Goal: Task Accomplishment & Management: Manage account settings

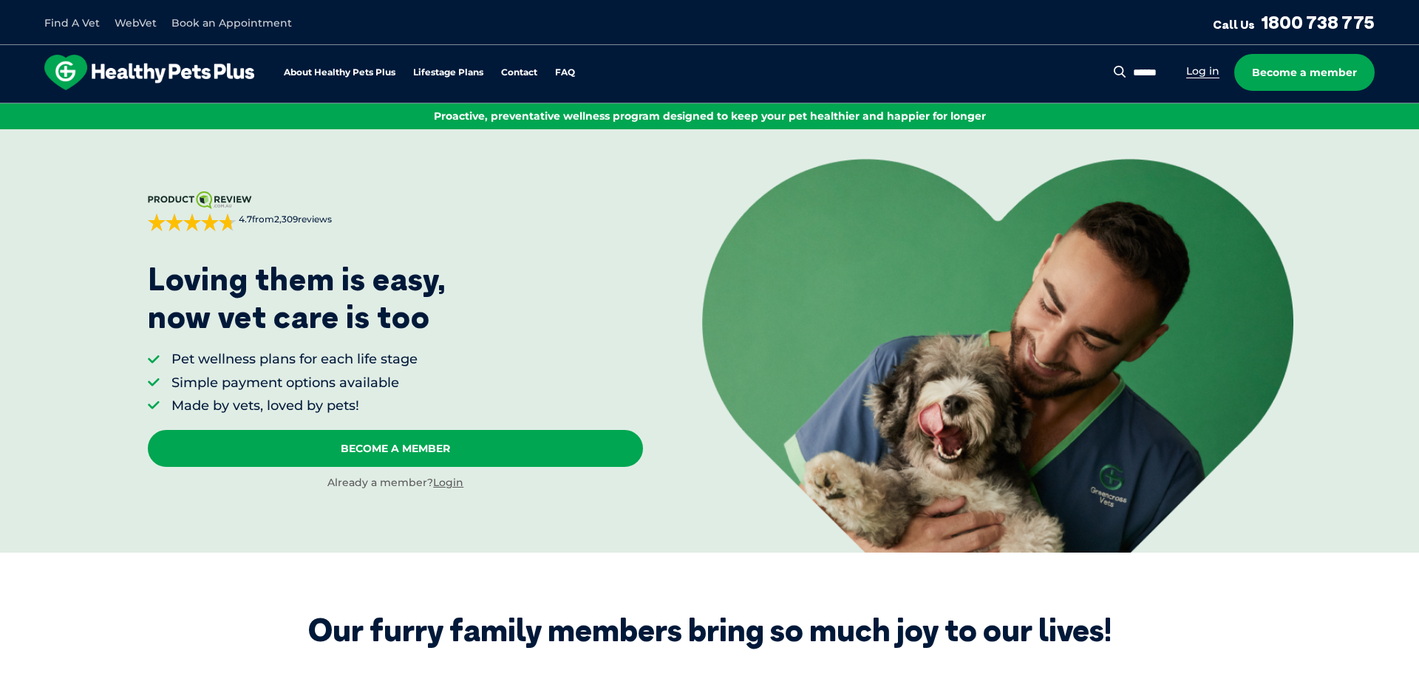
click at [1201, 75] on link "Log in" at bounding box center [1202, 71] width 33 height 14
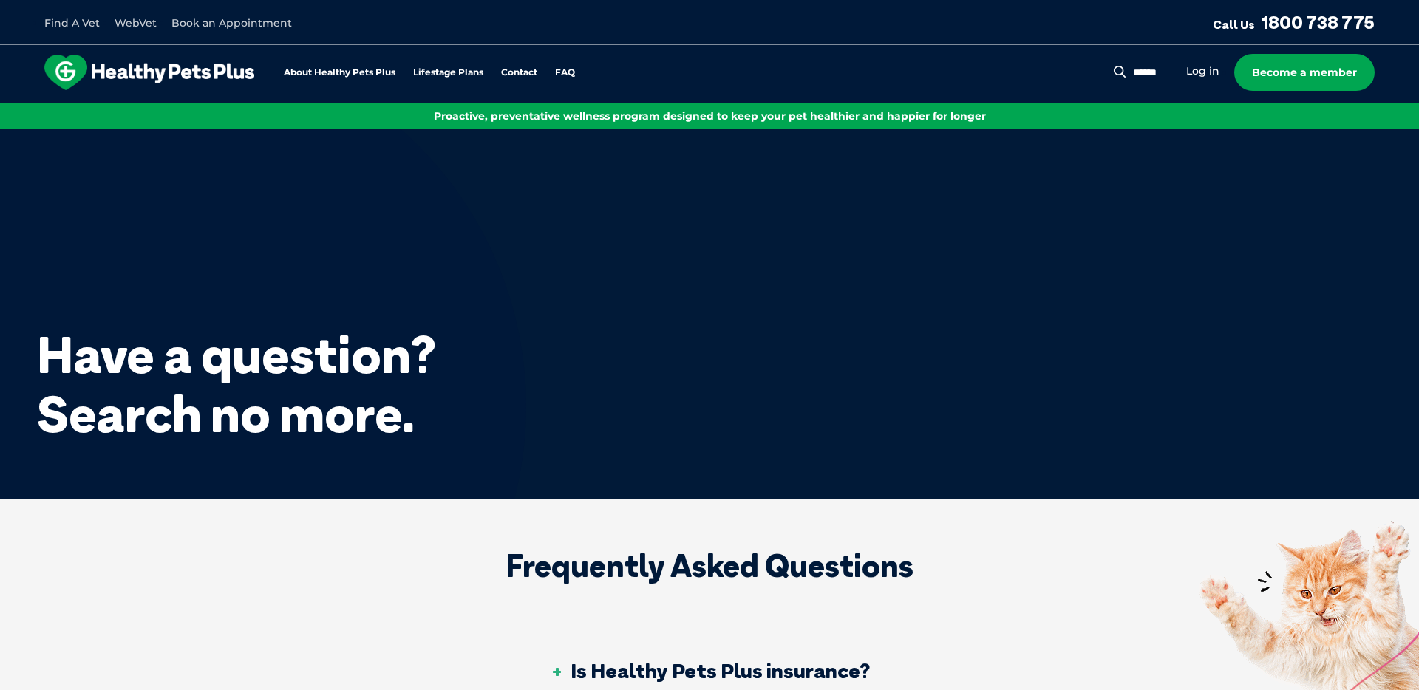
click at [1211, 75] on link "Log in" at bounding box center [1202, 71] width 33 height 14
